Goal: Entertainment & Leisure: Browse casually

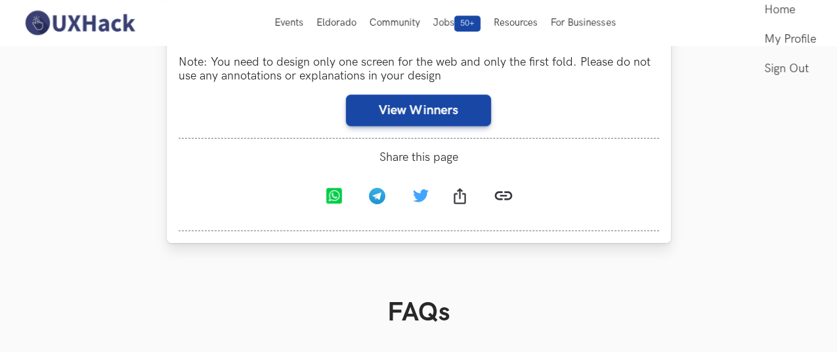
scroll to position [911, 20]
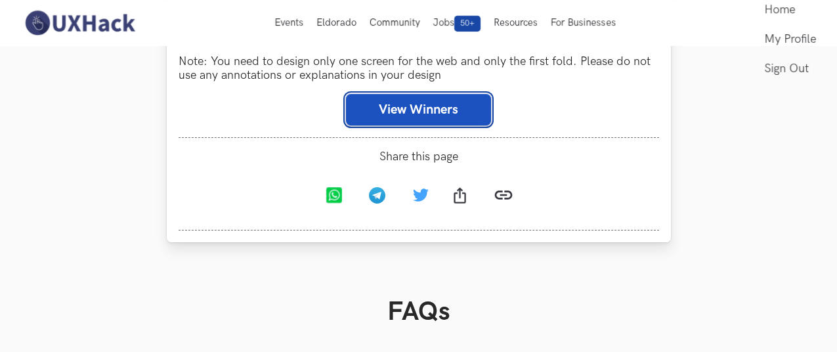
click at [406, 125] on button "View Winners" at bounding box center [418, 110] width 145 height 32
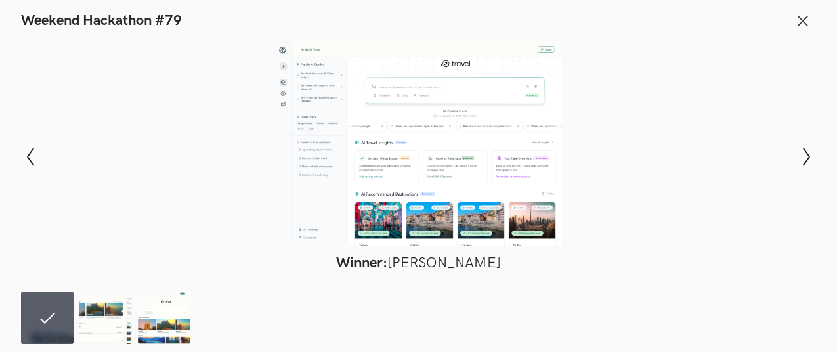
scroll to position [1253, 20]
click at [97, 326] on img at bounding box center [105, 318] width 53 height 53
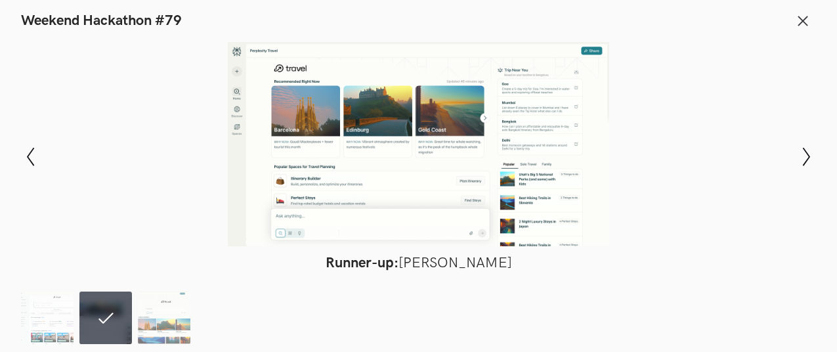
click at [136, 334] on ol at bounding box center [108, 318] width 175 height 53
click at [162, 340] on img at bounding box center [164, 318] width 53 height 53
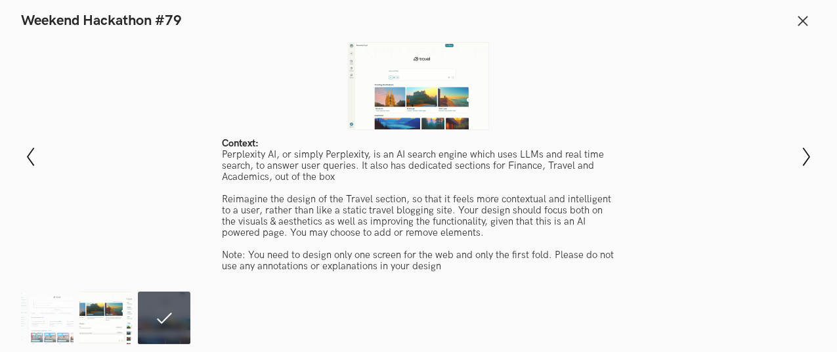
click at [85, 321] on img at bounding box center [105, 318] width 53 height 53
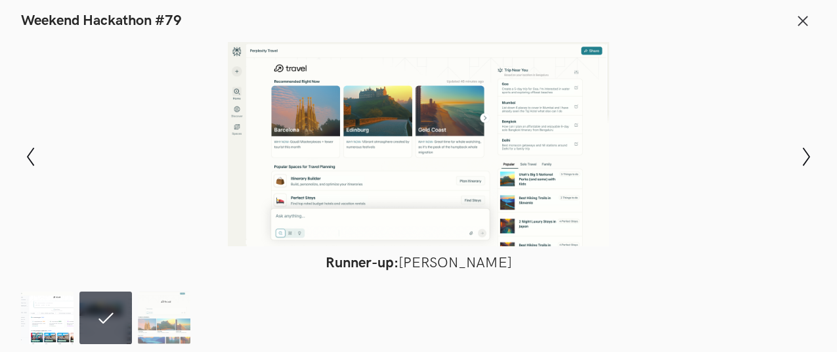
click at [42, 315] on img at bounding box center [47, 318] width 53 height 53
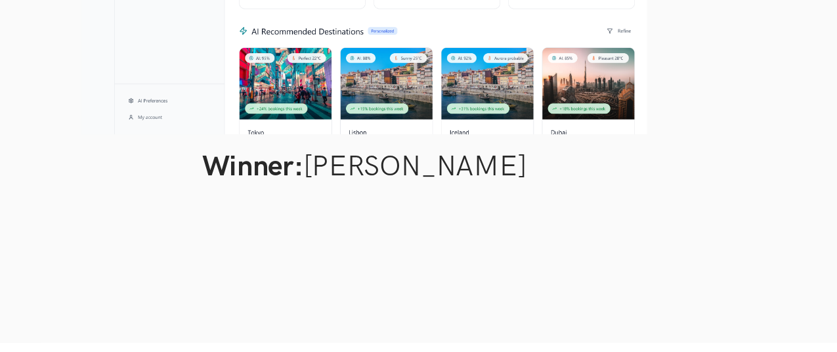
scroll to position [1386, 20]
